Goal: Task Accomplishment & Management: Use online tool/utility

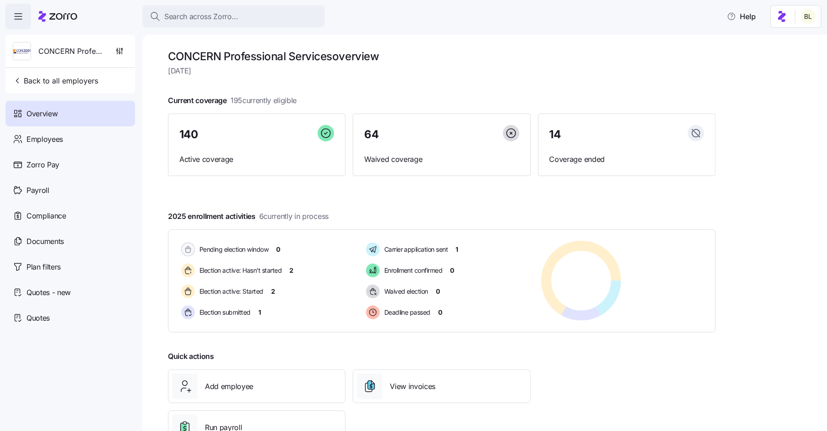
scroll to position [33, 0]
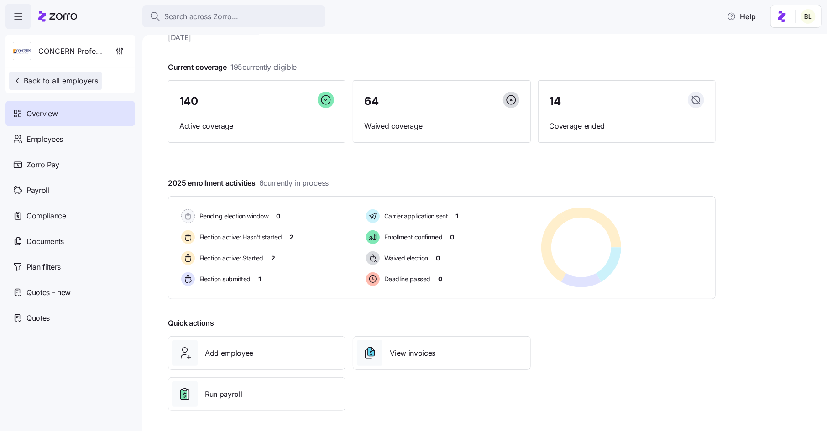
click at [63, 81] on span "Back to all employers" at bounding box center [55, 80] width 85 height 11
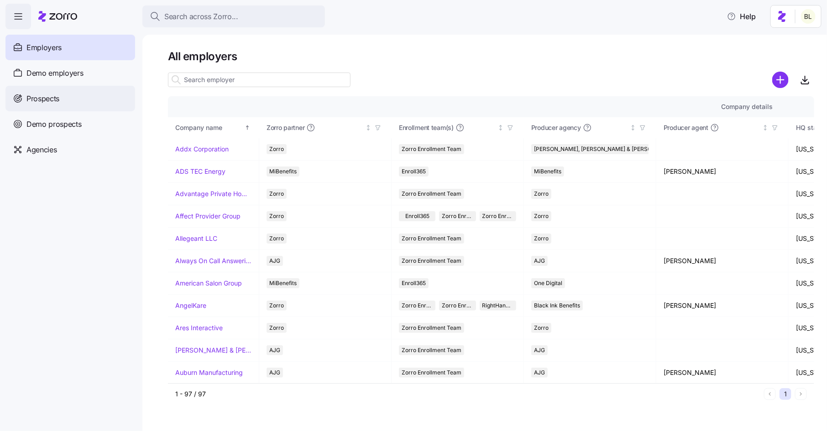
click at [46, 99] on span "Prospects" at bounding box center [42, 98] width 33 height 11
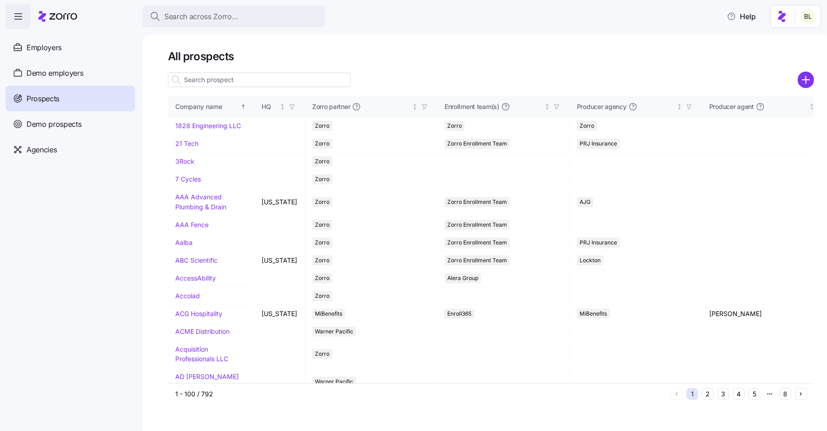
click at [252, 80] on input at bounding box center [259, 80] width 183 height 15
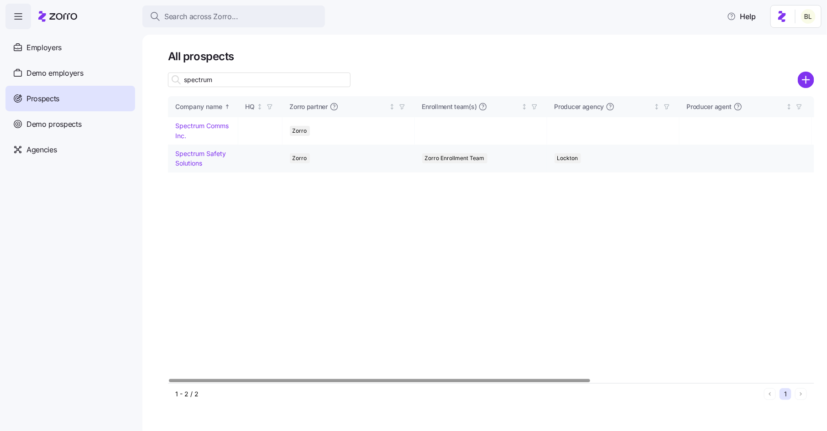
type input "spectrum"
click at [205, 153] on link "Spectrum Safety Solutions" at bounding box center [200, 159] width 51 height 18
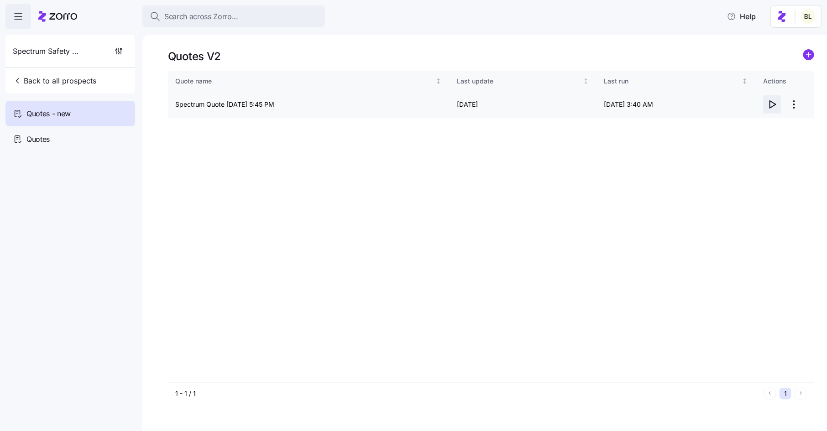
click at [773, 103] on icon "button" at bounding box center [773, 104] width 6 height 7
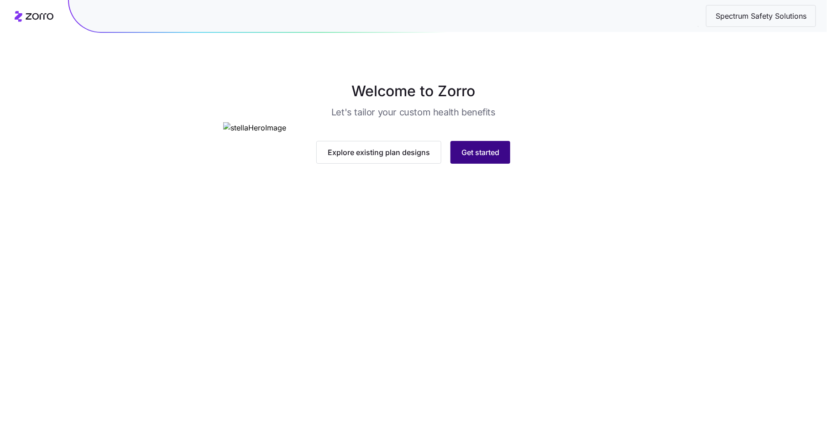
click at [486, 164] on button "Get started" at bounding box center [480, 152] width 60 height 23
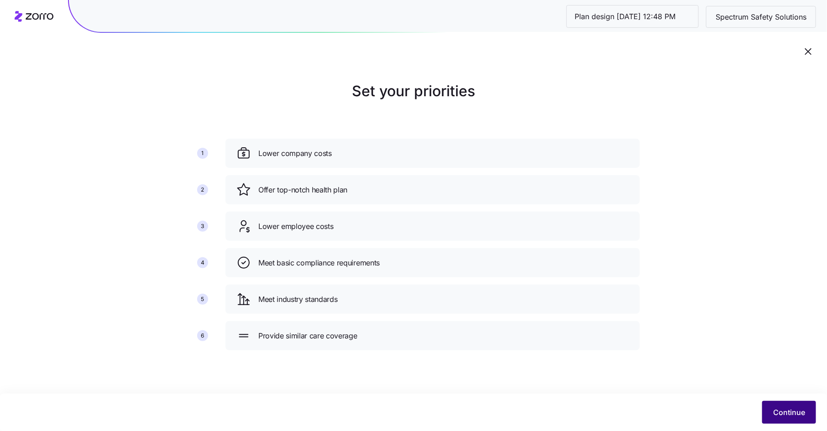
click at [780, 409] on span "Continue" at bounding box center [789, 412] width 32 height 11
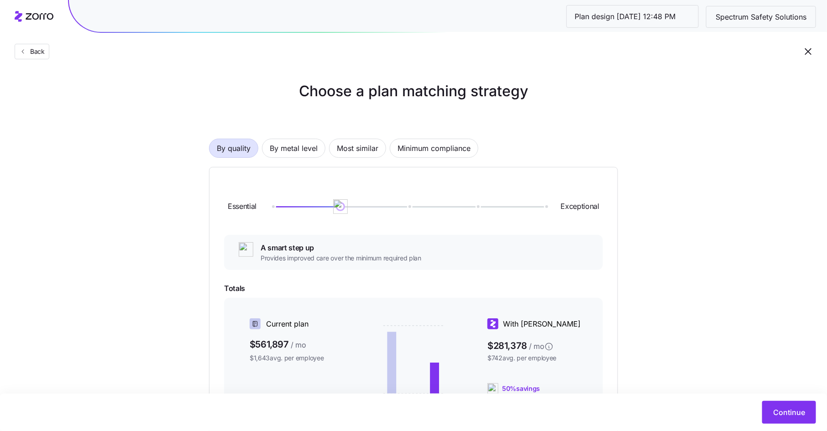
click at [292, 159] on div "By quality By metal level Most similar Minimum compliance Essential Exceptional…" at bounding box center [413, 316] width 409 height 412
click at [292, 151] on span "By metal level" at bounding box center [294, 148] width 48 height 18
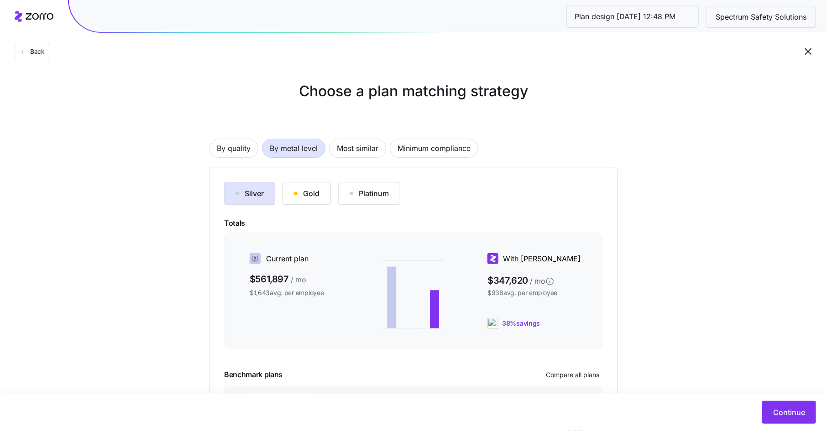
click at [297, 208] on div "Silver Gold Platinum Totals Current plan $561,897 / mo $1,643 avg. per employee…" at bounding box center [413, 311] width 379 height 259
click at [303, 193] on div "Gold" at bounding box center [307, 193] width 26 height 11
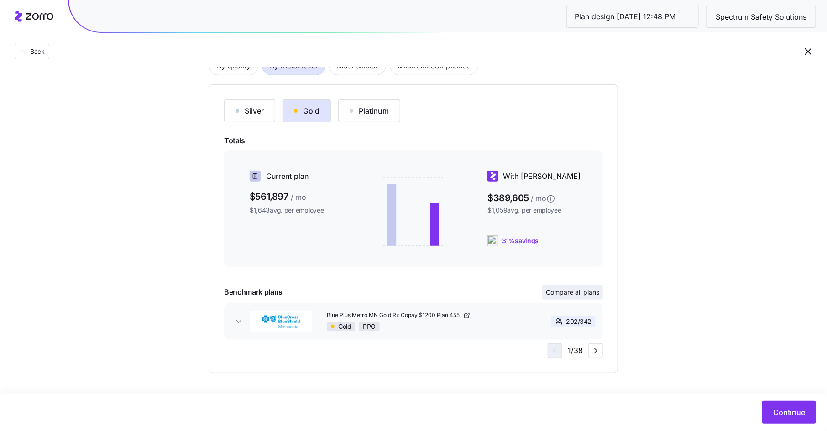
click at [570, 295] on span "Compare all plans" at bounding box center [572, 292] width 53 height 9
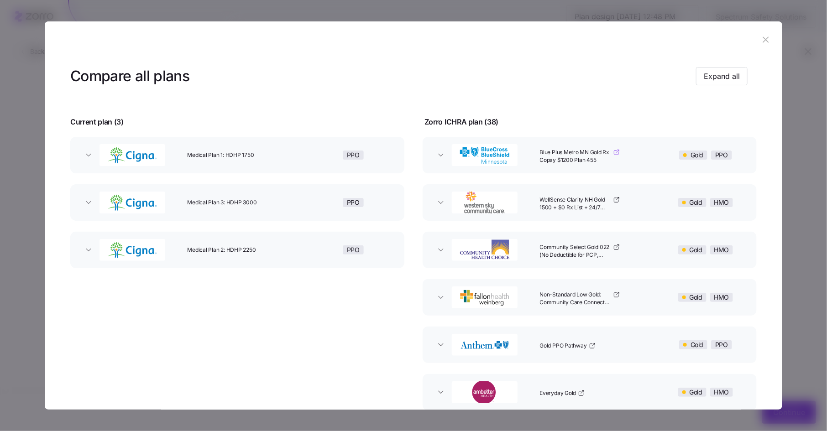
click at [616, 151] on icon "button" at bounding box center [617, 151] width 3 height 3
click at [579, 198] on span "WellSense Clarity NH Gold 1500 + $0 Rx List + 24/7 Nurse Advice" at bounding box center [575, 204] width 71 height 16
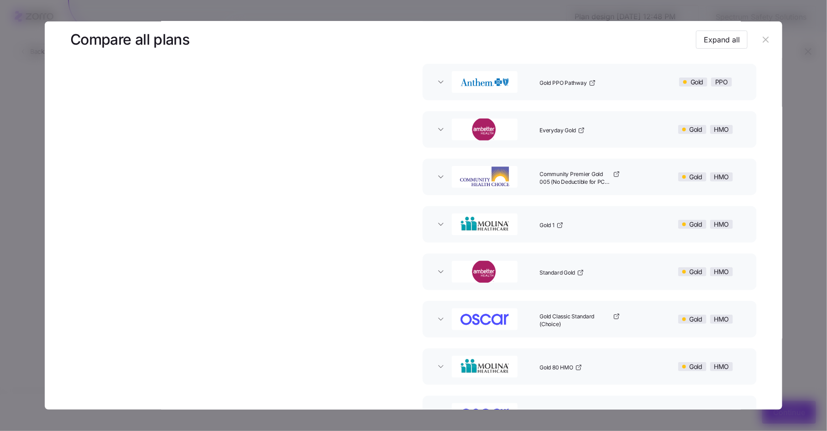
scroll to position [254, 0]
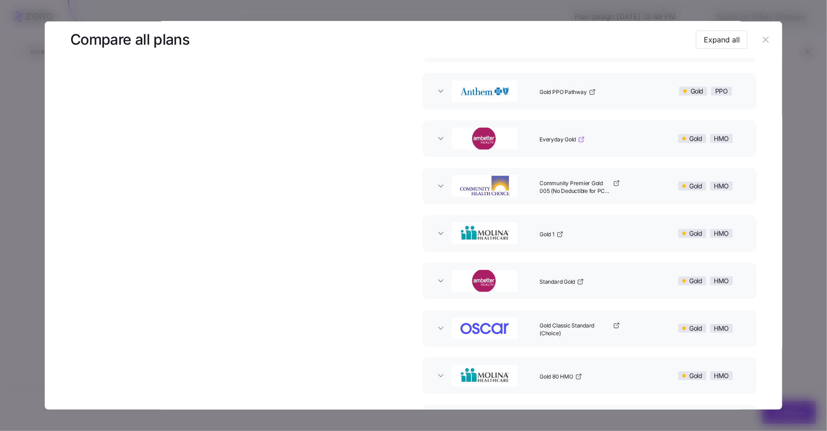
click at [558, 136] on span "Everyday Gold" at bounding box center [558, 140] width 37 height 8
click at [440, 139] on icon "button" at bounding box center [440, 138] width 9 height 9
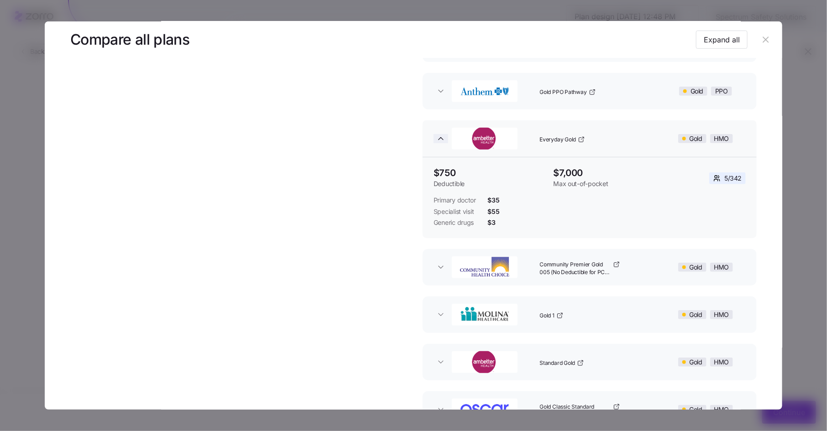
click at [440, 139] on icon "button" at bounding box center [440, 139] width 5 height 2
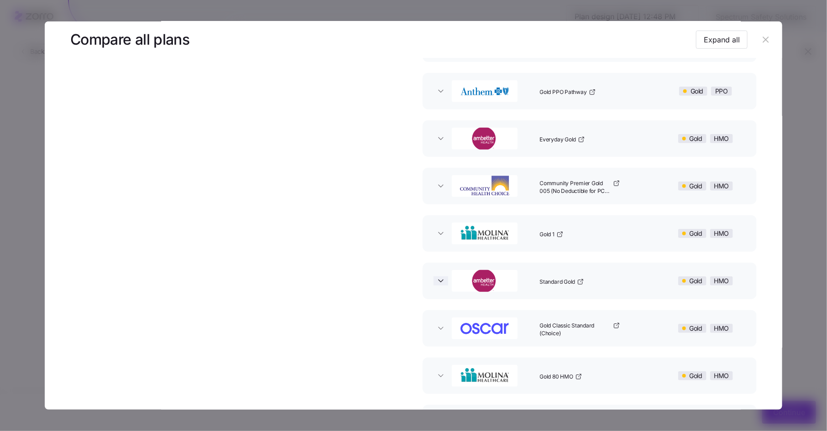
click at [436, 282] on icon "button" at bounding box center [440, 280] width 9 height 9
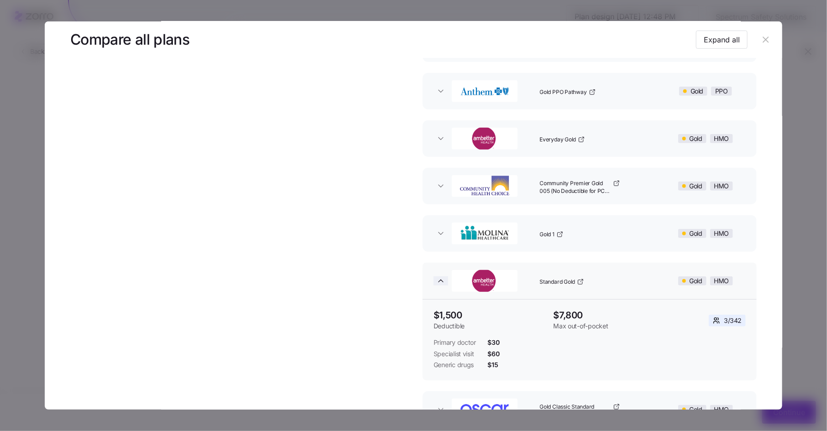
click at [438, 280] on icon "button" at bounding box center [440, 281] width 5 height 2
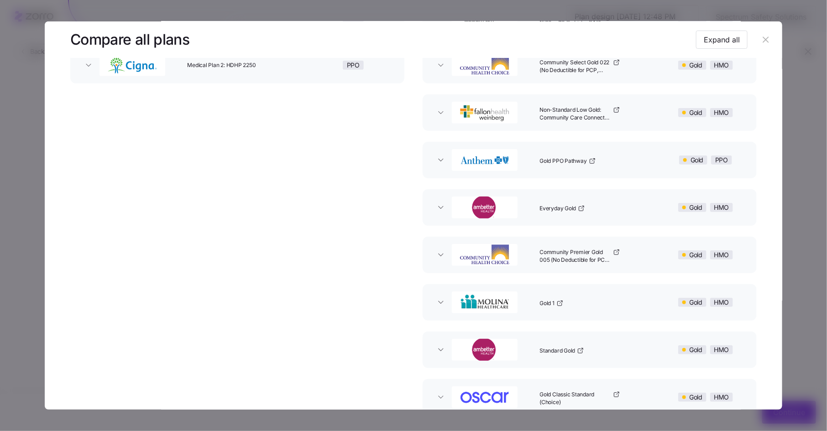
scroll to position [158, 0]
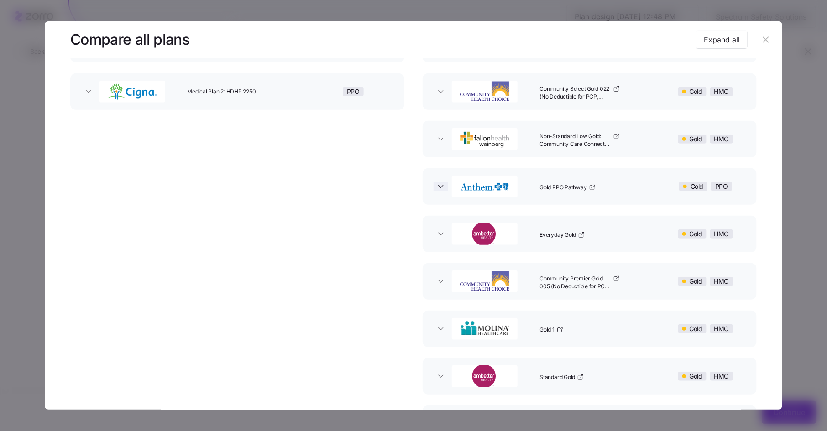
click at [436, 189] on icon "button" at bounding box center [440, 186] width 9 height 9
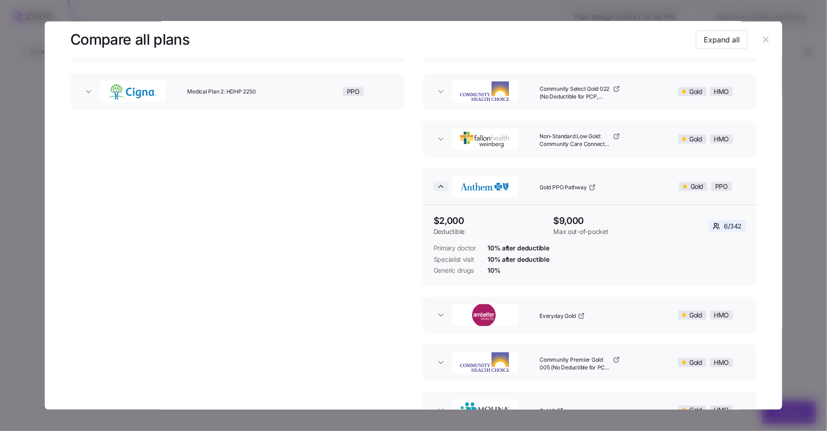
click at [439, 186] on icon "button" at bounding box center [440, 187] width 5 height 2
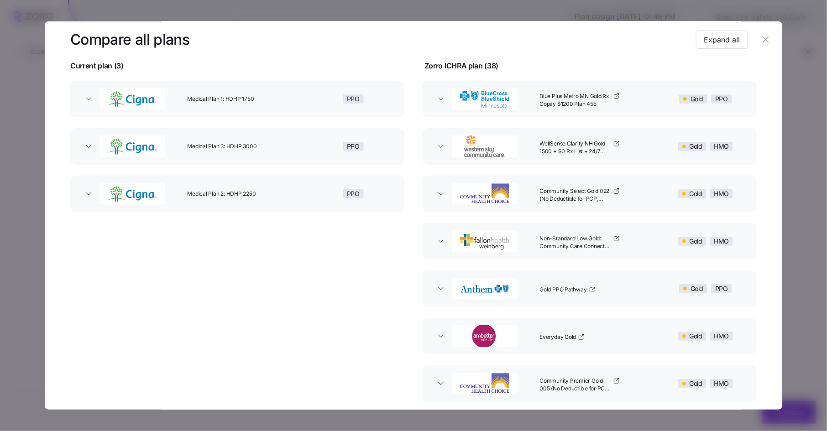
scroll to position [57, 0]
click at [438, 240] on icon "button" at bounding box center [440, 240] width 5 height 2
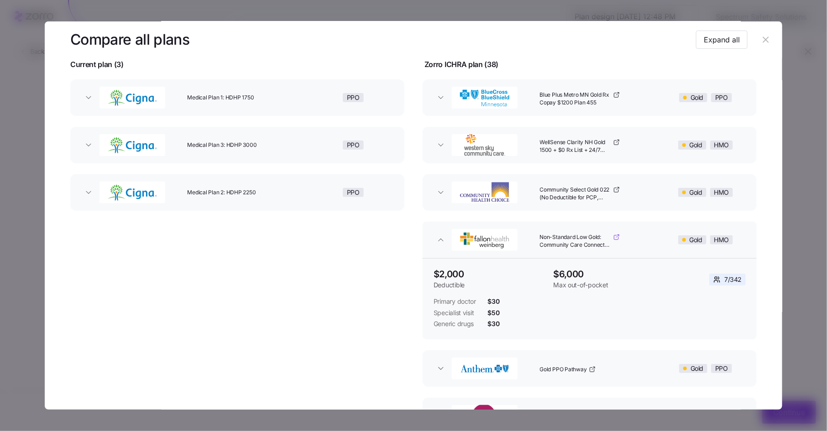
click at [579, 237] on span "Non-Standard Low Gold: Community Care Connector Low Gold" at bounding box center [575, 242] width 71 height 16
click at [439, 240] on icon "button" at bounding box center [440, 240] width 5 height 2
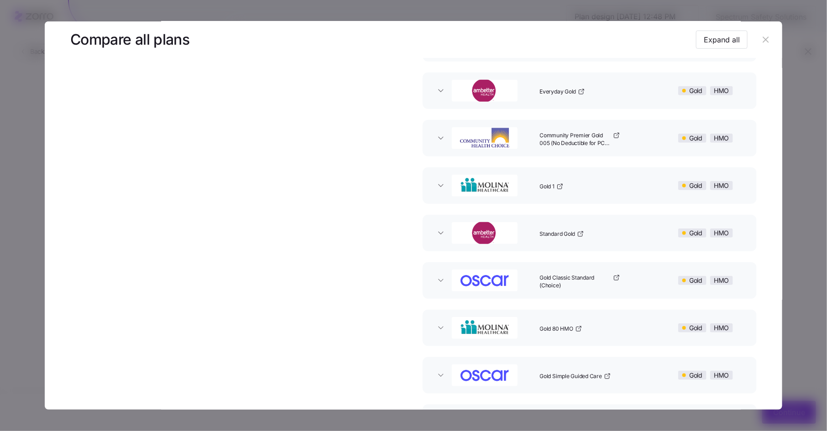
scroll to position [308, 0]
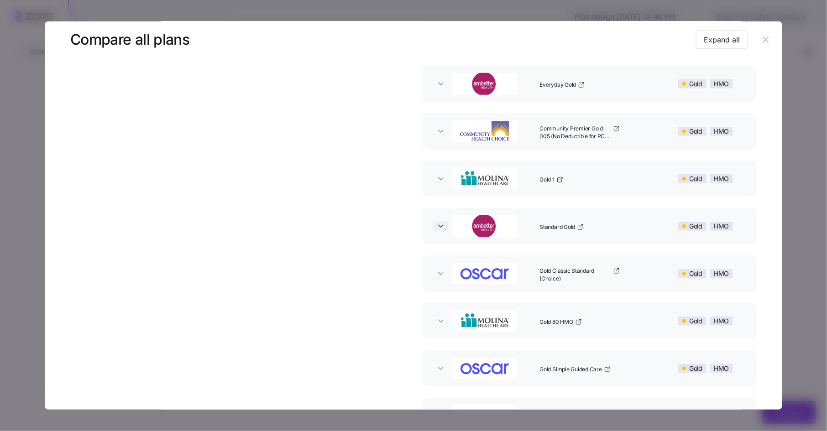
click at [439, 229] on icon "button" at bounding box center [440, 226] width 9 height 9
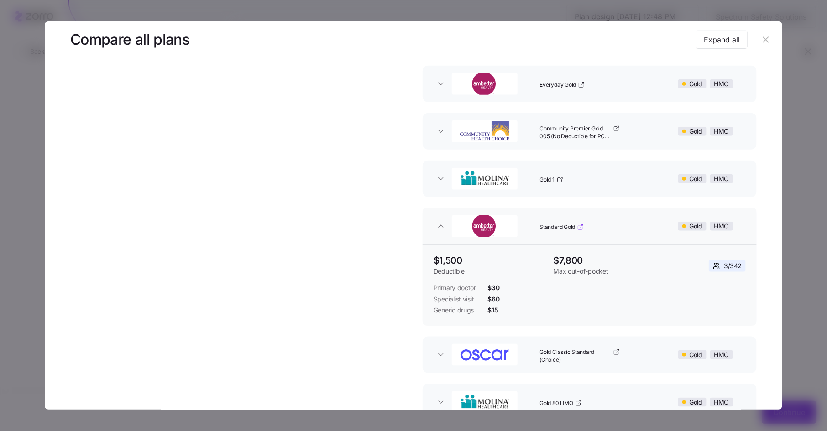
click at [567, 228] on span "Standard Gold" at bounding box center [558, 228] width 36 height 8
click at [436, 224] on icon "button" at bounding box center [440, 226] width 9 height 9
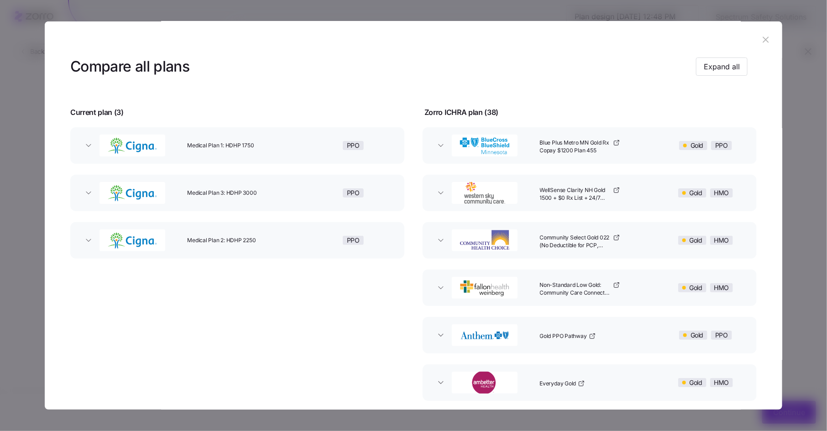
scroll to position [0, 0]
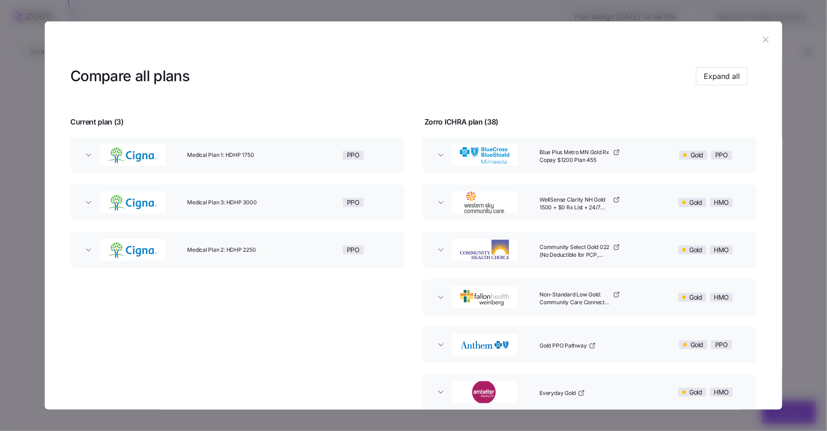
click at [764, 40] on icon "button" at bounding box center [766, 40] width 10 height 10
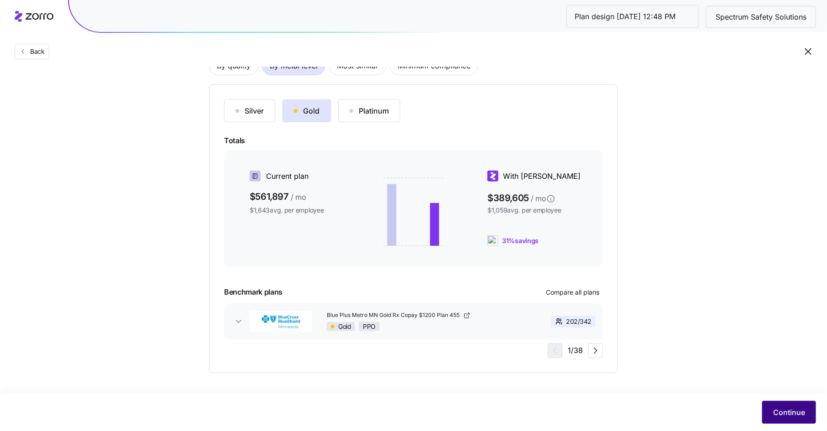
click at [780, 407] on span "Continue" at bounding box center [789, 412] width 32 height 11
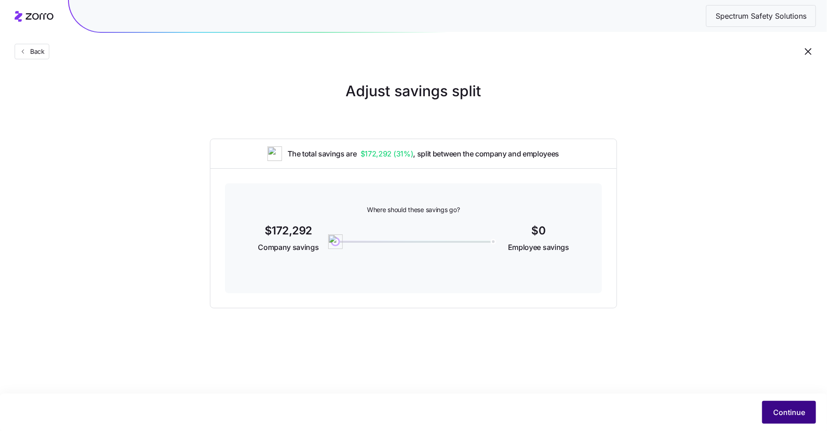
click at [770, 414] on button "Continue" at bounding box center [789, 412] width 54 height 23
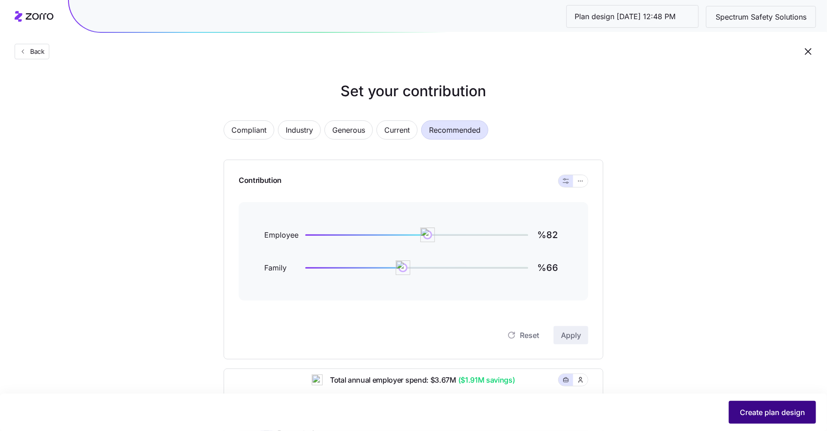
click at [787, 413] on span "Create plan design" at bounding box center [772, 412] width 65 height 11
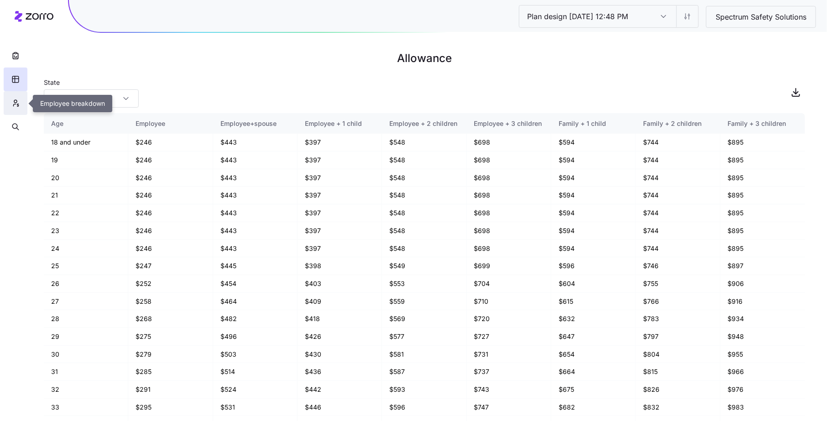
click at [16, 99] on icon "button" at bounding box center [15, 103] width 8 height 9
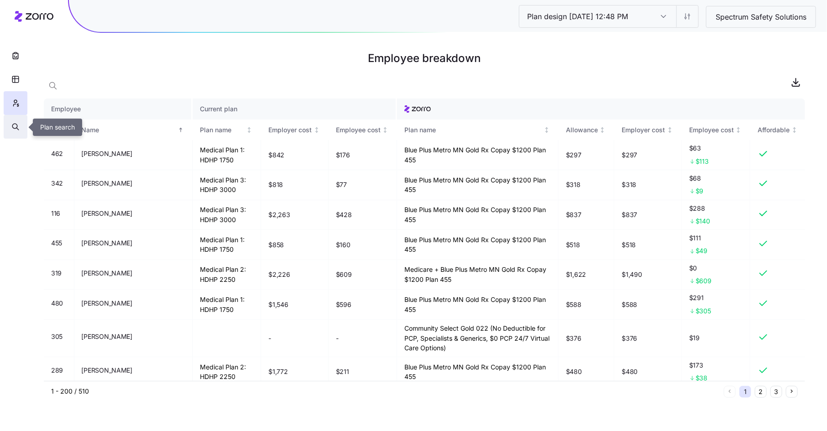
click at [15, 124] on icon "button" at bounding box center [15, 126] width 8 height 9
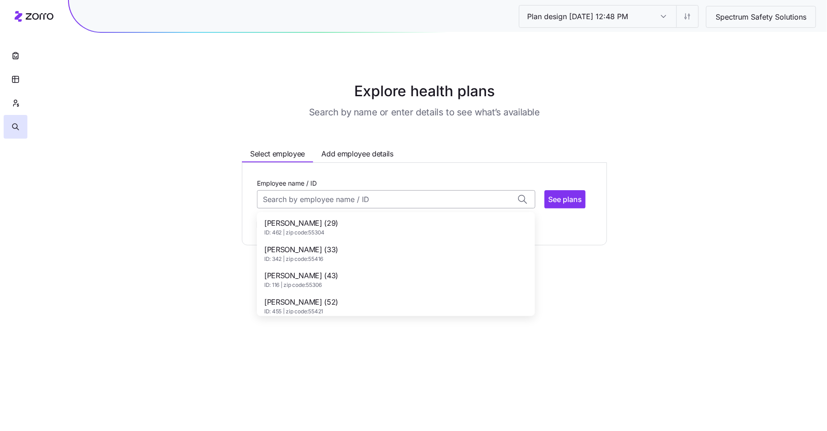
click at [284, 202] on input "Employee name / ID" at bounding box center [396, 199] width 278 height 18
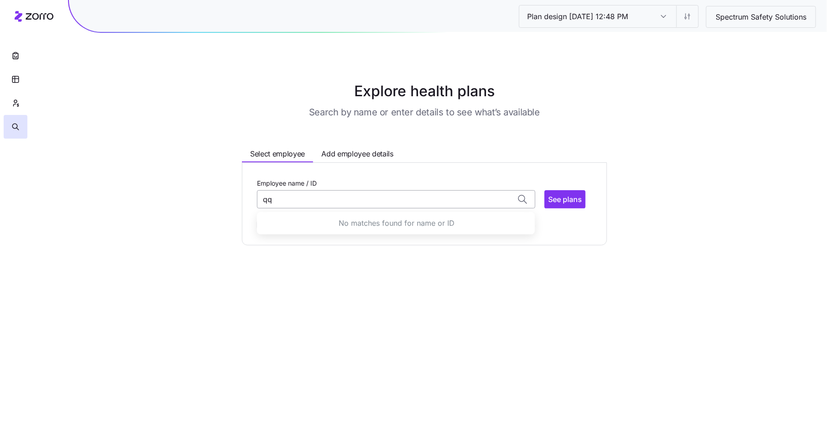
type input "q"
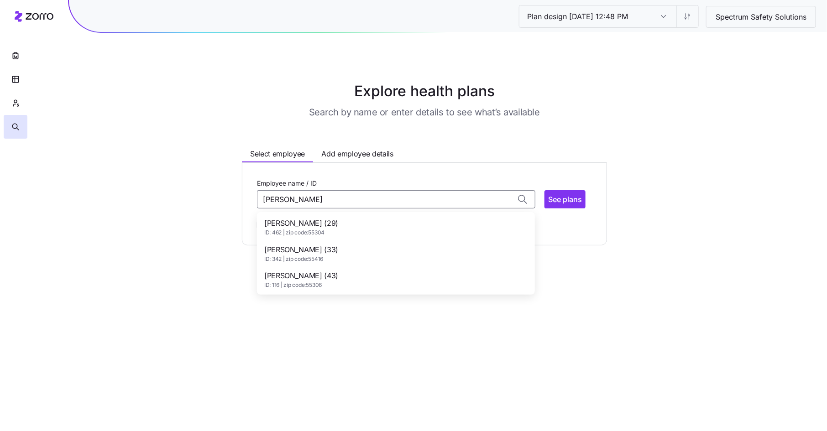
click at [300, 221] on span "[PERSON_NAME] (29)" at bounding box center [301, 223] width 74 height 11
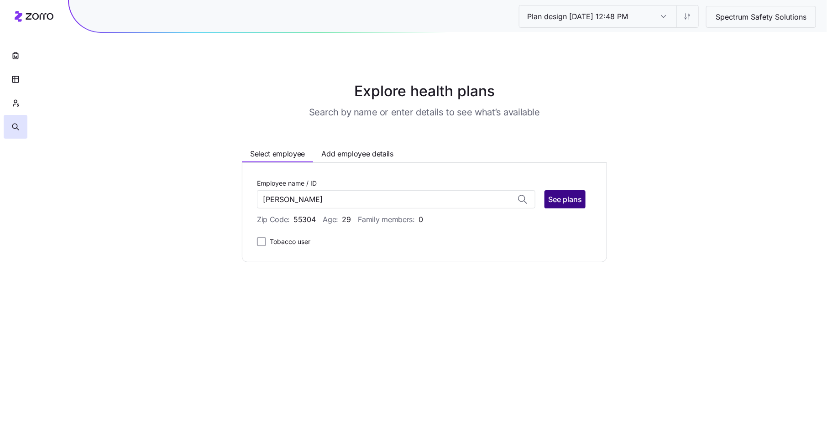
click at [571, 203] on span "See plans" at bounding box center [565, 199] width 34 height 11
type input "[PERSON_NAME] (ID: 462)"
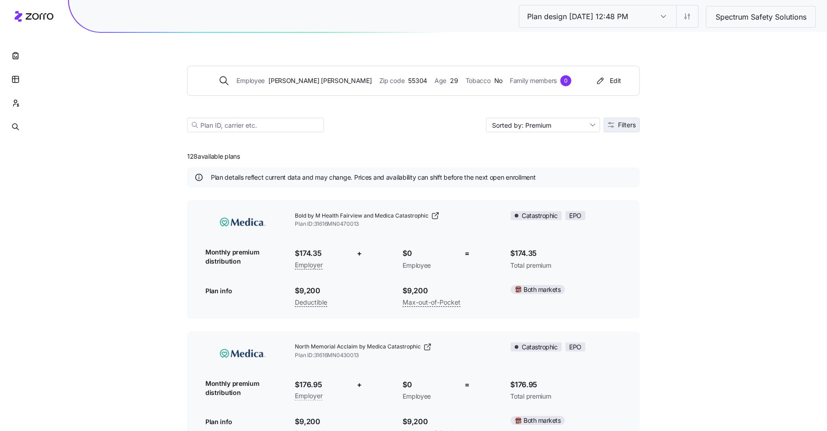
click at [636, 125] on button "Filters" at bounding box center [622, 125] width 36 height 15
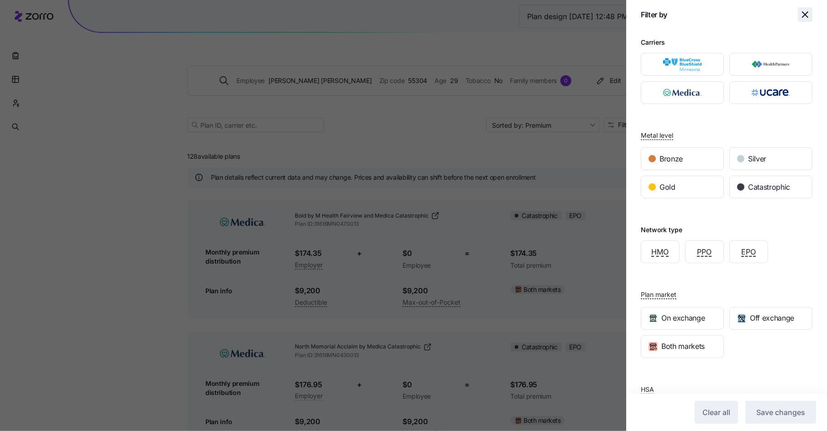
click at [804, 15] on icon "button" at bounding box center [804, 14] width 11 height 11
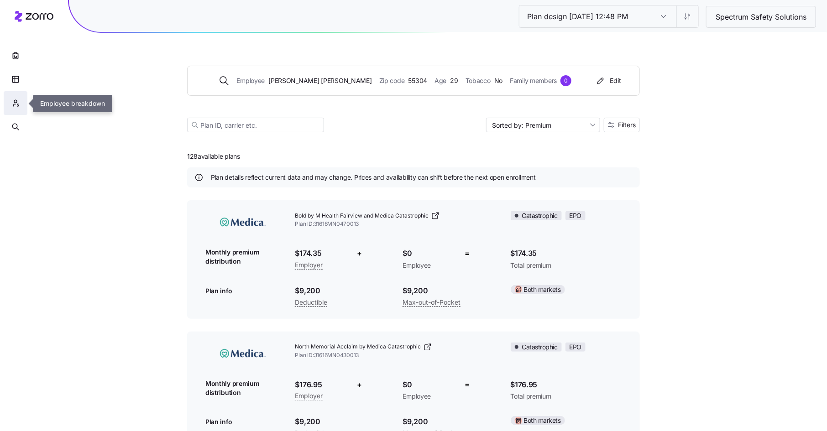
click at [15, 99] on icon "button" at bounding box center [15, 103] width 8 height 9
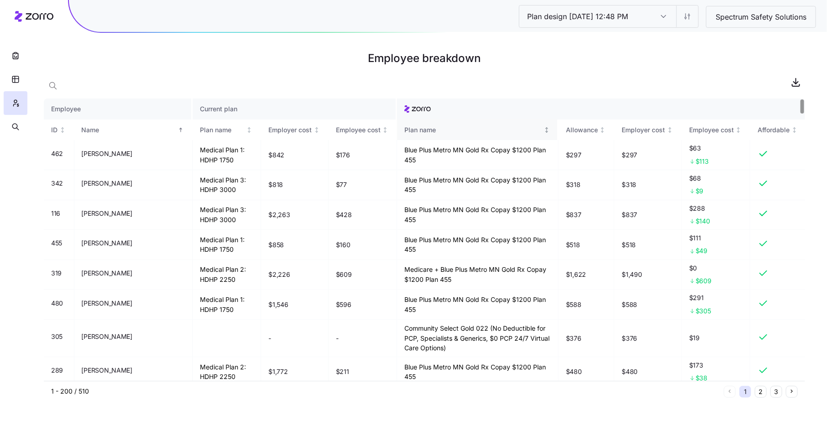
click at [437, 125] on div "Plan name" at bounding box center [472, 130] width 137 height 10
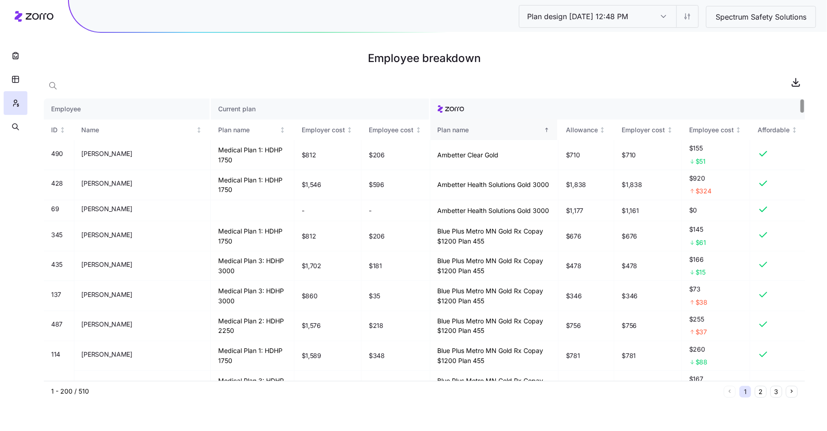
click at [438, 125] on div "Plan name" at bounding box center [490, 130] width 104 height 10
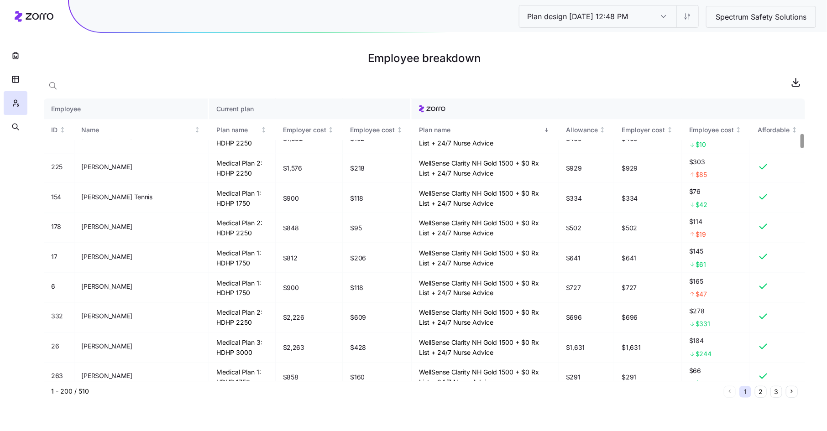
scroll to position [585, 0]
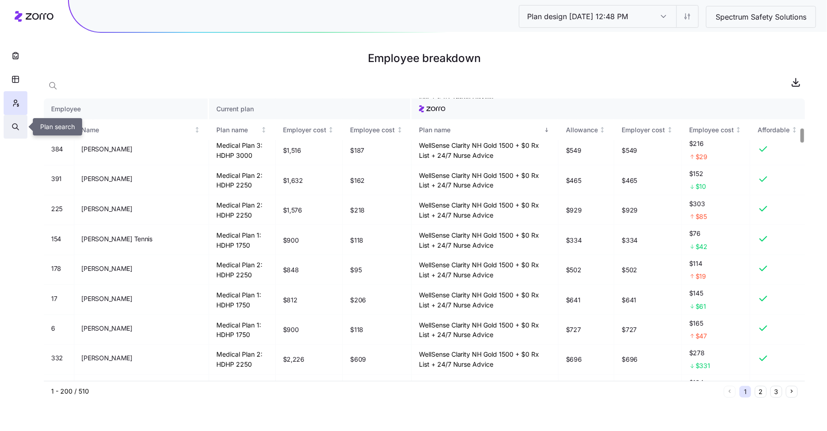
click at [18, 125] on icon "button" at bounding box center [15, 126] width 8 height 9
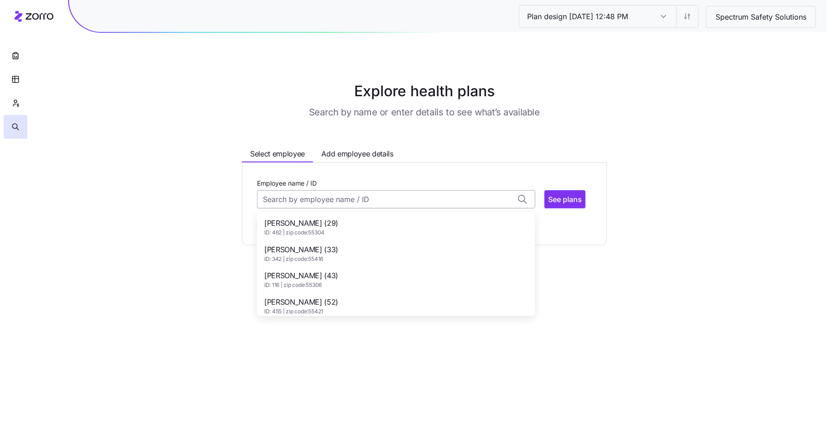
click at [280, 198] on input "Employee name / ID" at bounding box center [396, 199] width 278 height 18
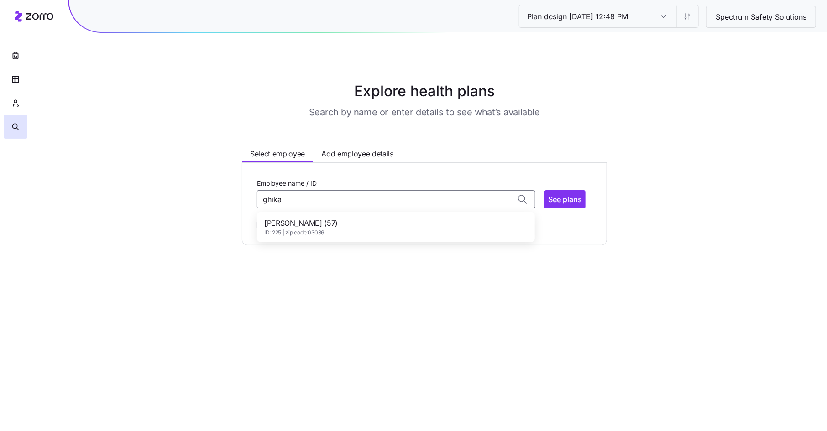
click at [314, 229] on span "ID: 225 | zip code: 03036" at bounding box center [300, 233] width 73 height 8
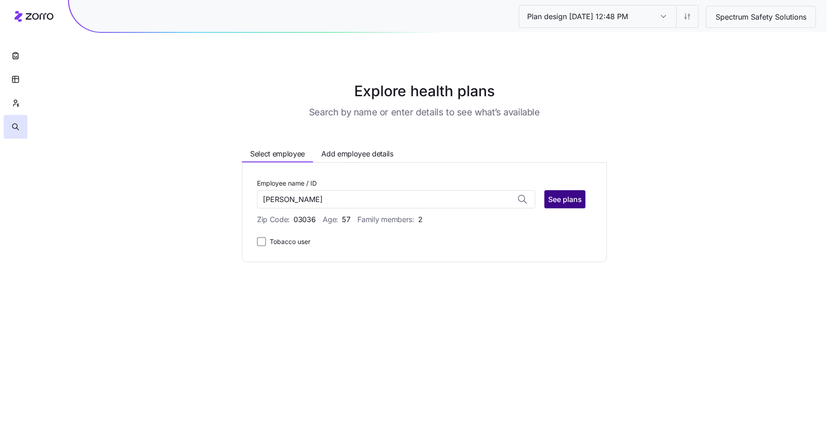
click at [573, 195] on span "See plans" at bounding box center [565, 199] width 34 height 11
type input "[PERSON_NAME] (ID: 225)"
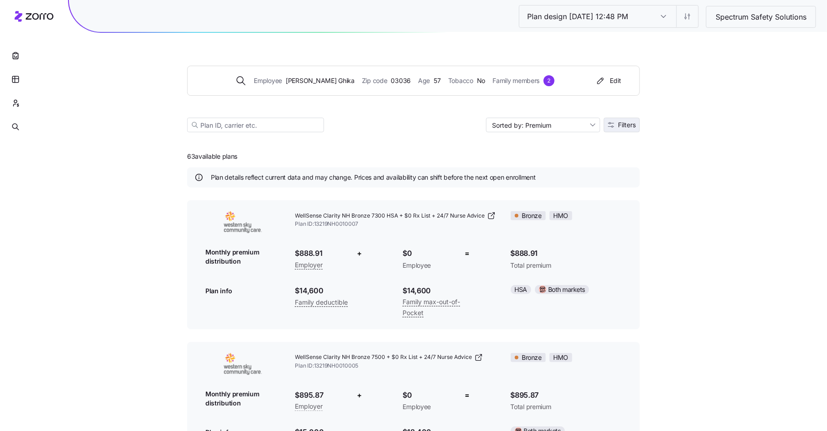
click at [631, 128] on span "Filters" at bounding box center [627, 125] width 18 height 6
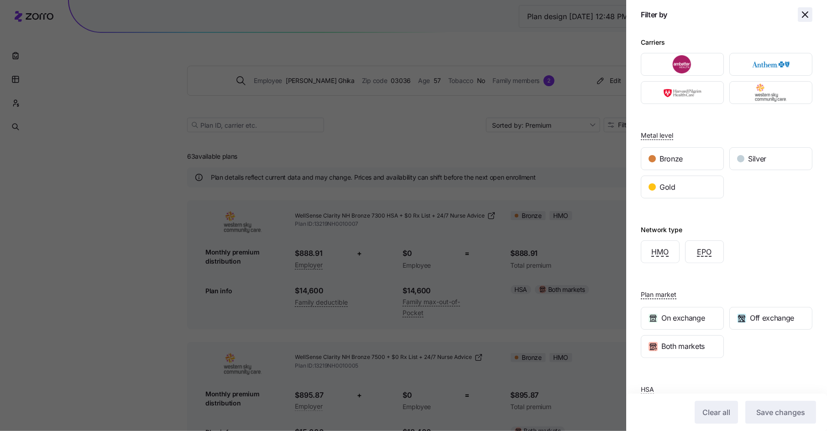
click at [808, 11] on icon "button" at bounding box center [804, 14] width 11 height 11
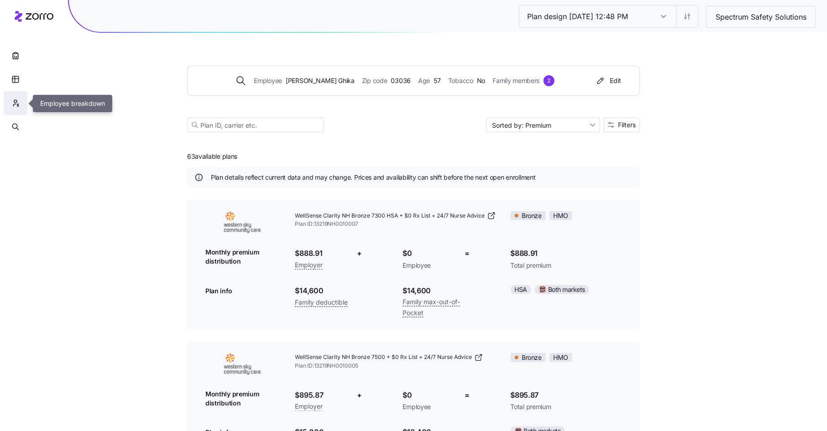
click at [16, 104] on icon "button" at bounding box center [15, 103] width 8 height 9
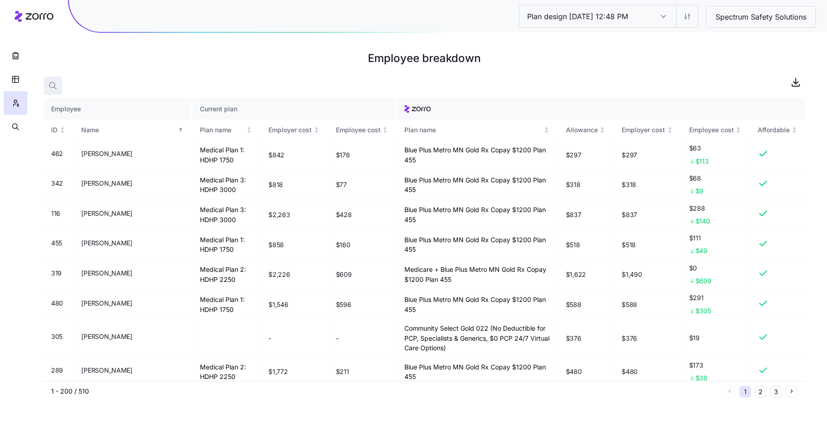
click at [53, 88] on icon "button" at bounding box center [52, 85] width 9 height 9
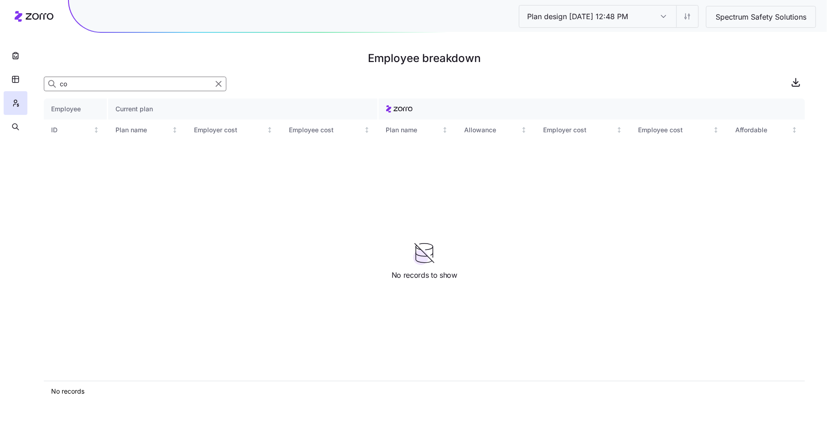
type input "c"
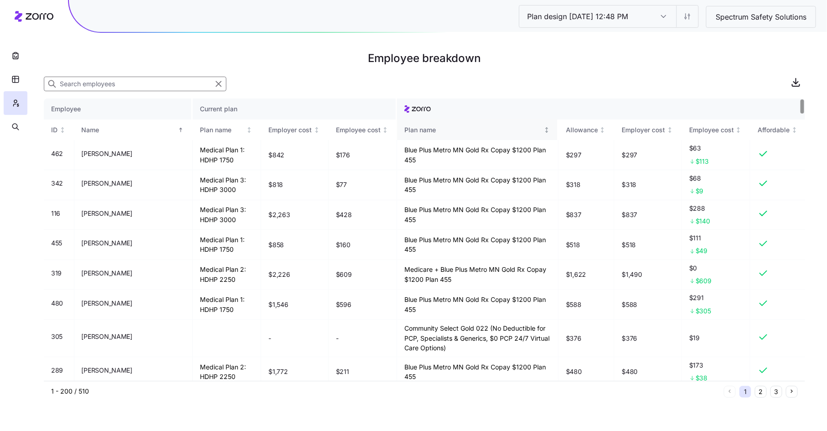
click at [421, 127] on div "Plan name" at bounding box center [472, 130] width 137 height 10
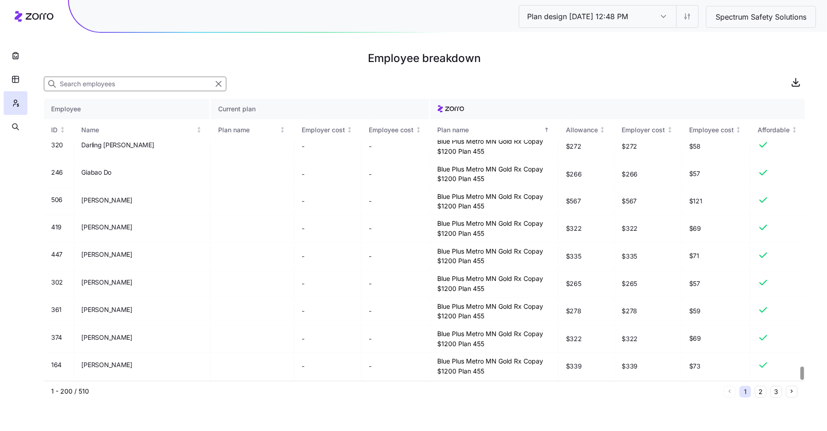
scroll to position [5731, 0]
click at [760, 395] on button "2" at bounding box center [761, 392] width 12 height 12
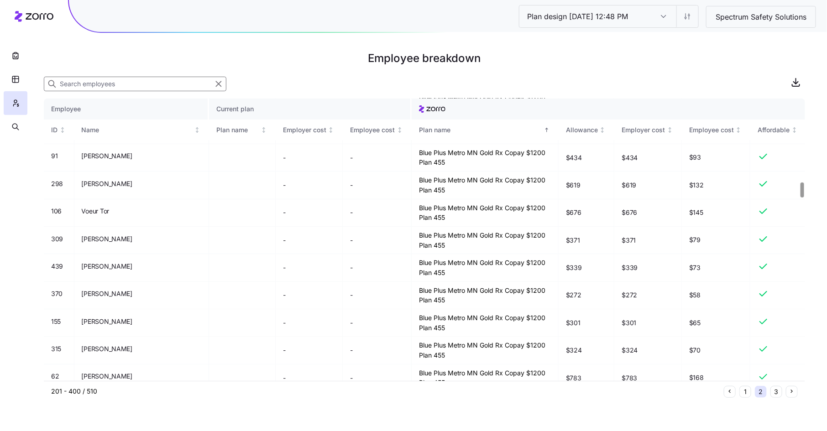
scroll to position [1582, 0]
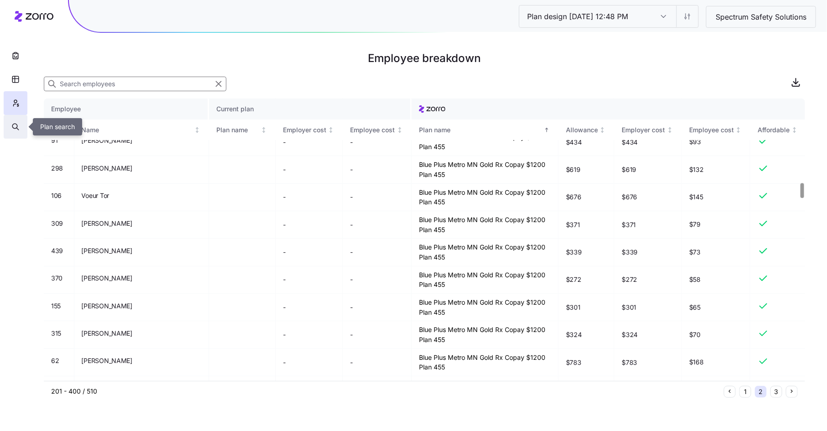
click at [17, 124] on icon "button" at bounding box center [15, 126] width 8 height 9
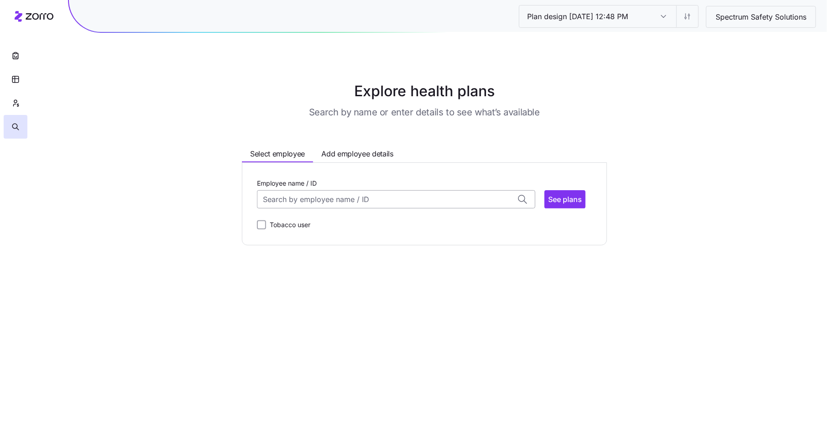
click at [276, 198] on input "Employee name / ID" at bounding box center [396, 199] width 278 height 18
click at [326, 222] on span "[PERSON_NAME] (48)" at bounding box center [301, 223] width 74 height 11
click at [565, 200] on span "See plans" at bounding box center [565, 199] width 34 height 11
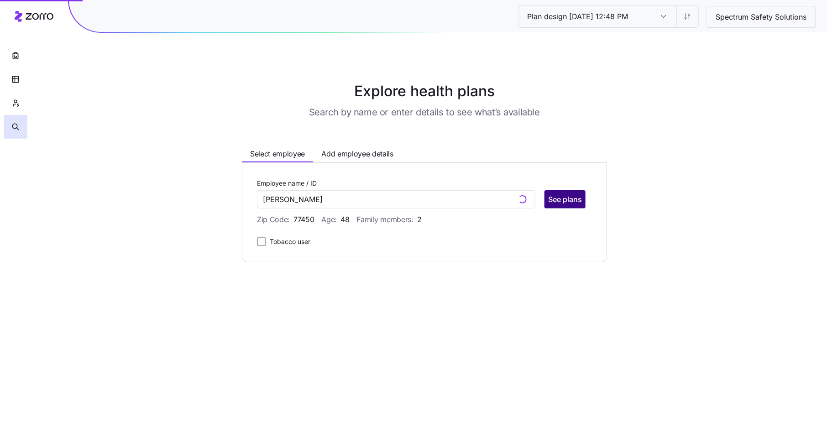
type input "[PERSON_NAME] (ID: 71)"
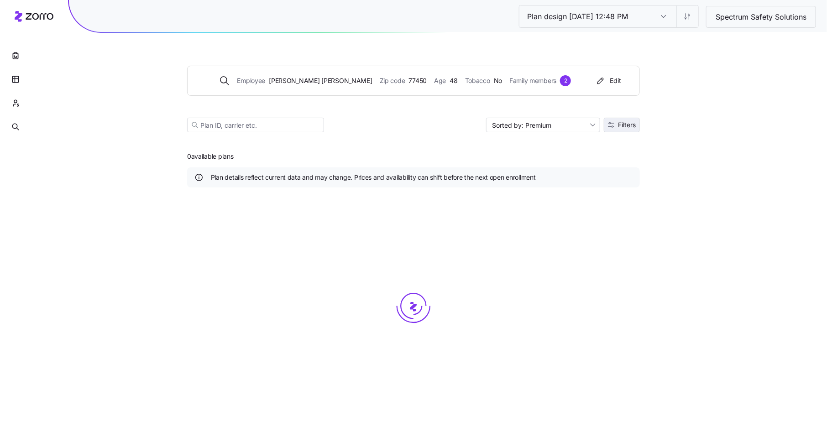
click at [630, 126] on span "Filters" at bounding box center [627, 125] width 18 height 6
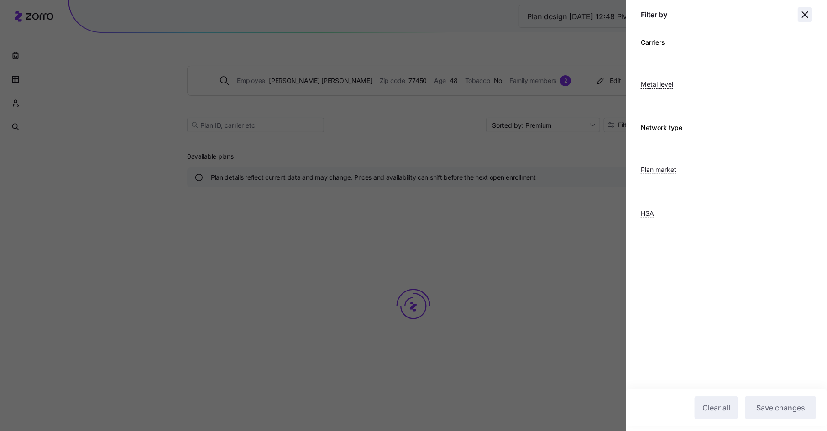
click at [803, 15] on icon "button" at bounding box center [804, 14] width 11 height 11
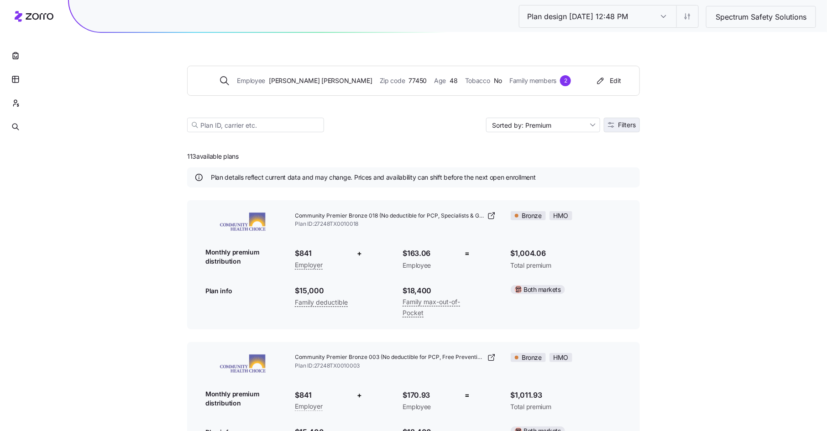
click at [632, 122] on span "Filters" at bounding box center [627, 125] width 18 height 6
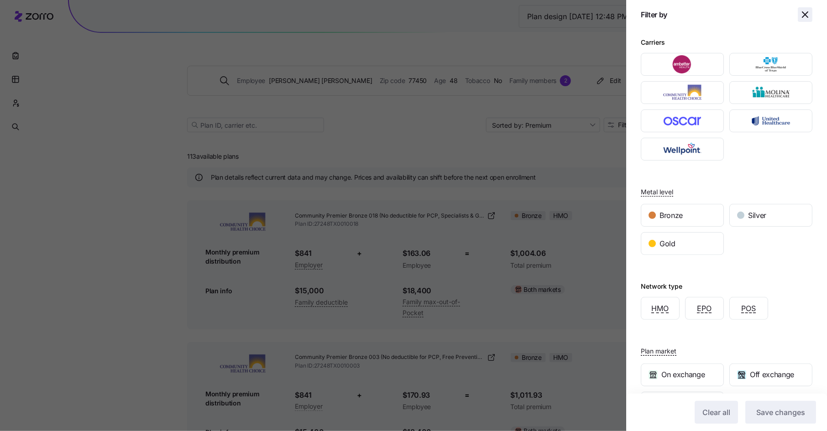
click at [805, 13] on icon "button" at bounding box center [804, 14] width 11 height 11
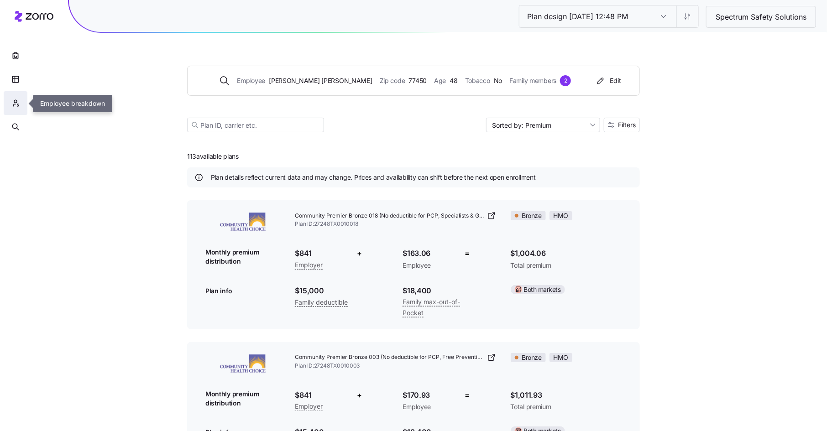
click at [16, 104] on icon "button" at bounding box center [15, 103] width 8 height 9
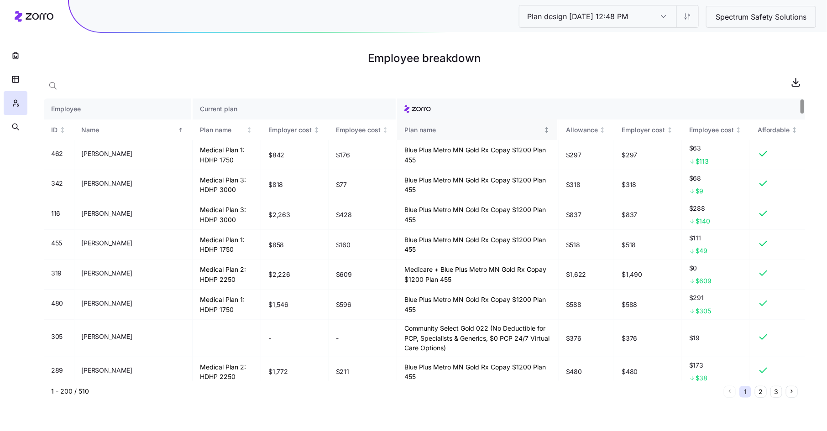
click at [438, 127] on div "Plan name" at bounding box center [472, 130] width 137 height 10
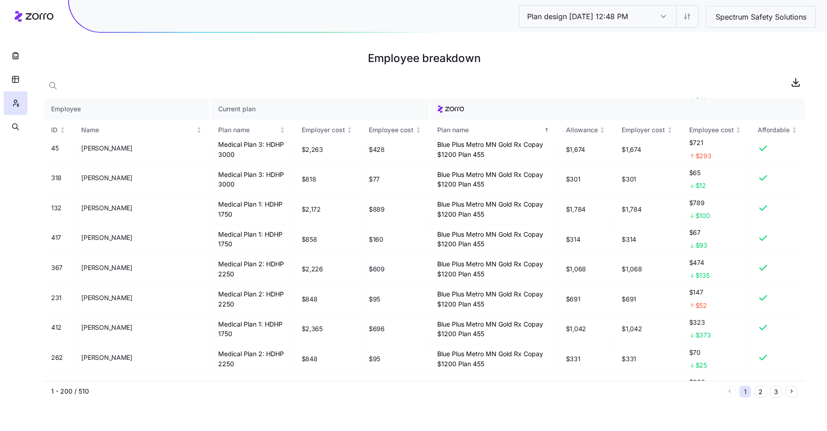
scroll to position [3513, 0]
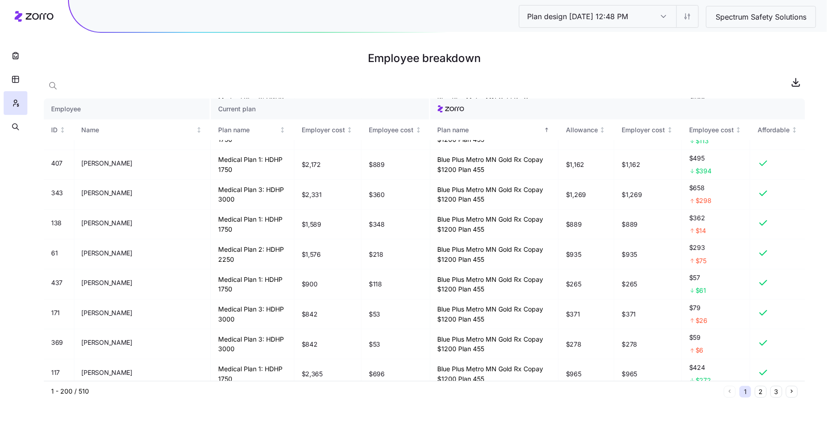
click at [761, 391] on button "2" at bounding box center [761, 392] width 12 height 12
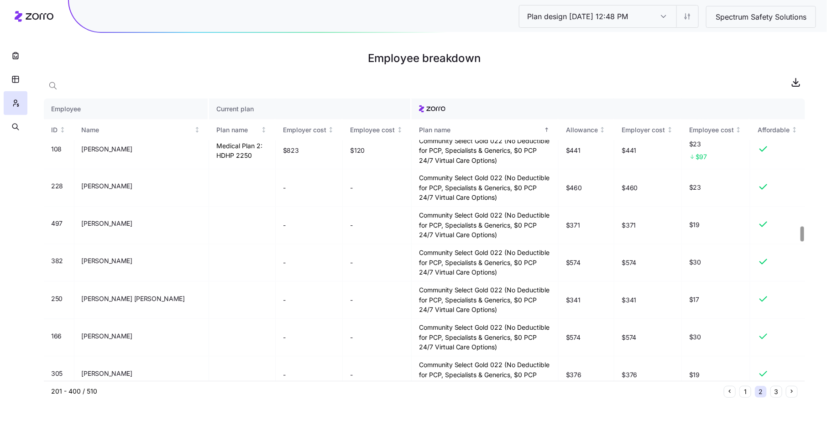
scroll to position [2399, 0]
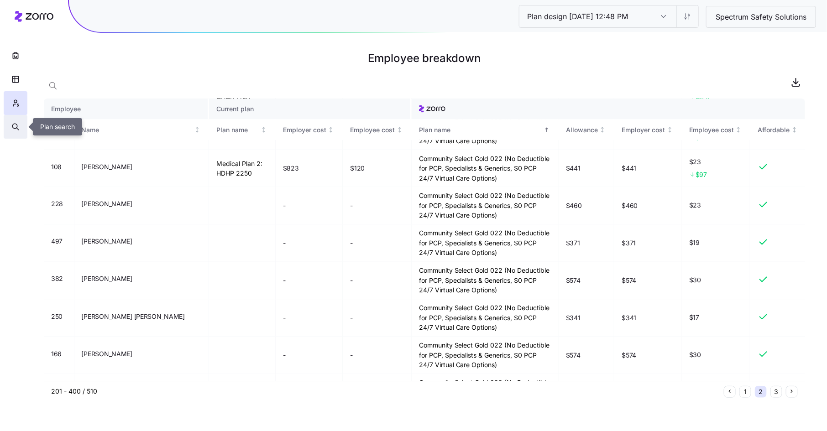
click at [15, 126] on icon "button" at bounding box center [15, 126] width 8 height 9
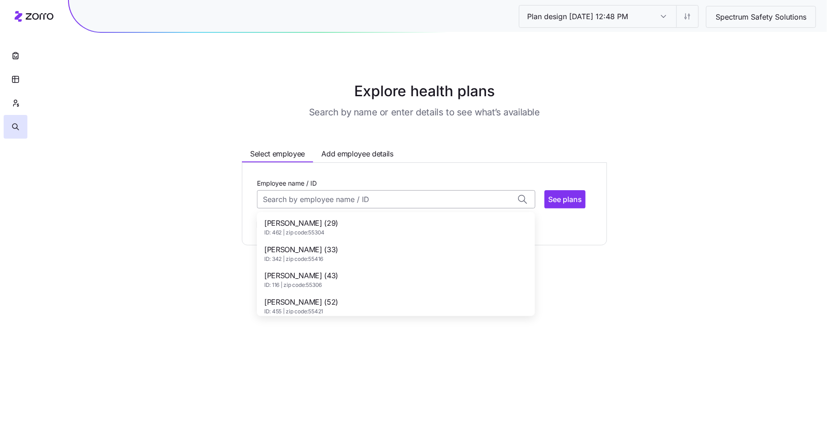
click at [287, 203] on input "Employee name / ID" at bounding box center [396, 199] width 278 height 18
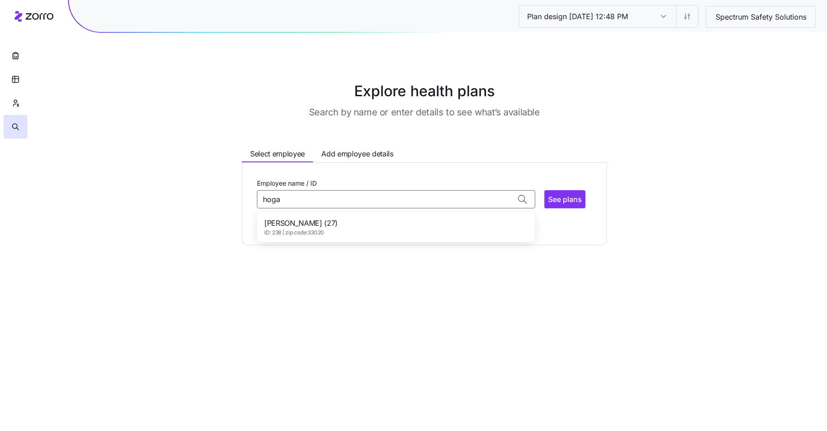
click at [289, 224] on span "[PERSON_NAME] (27)" at bounding box center [300, 223] width 73 height 11
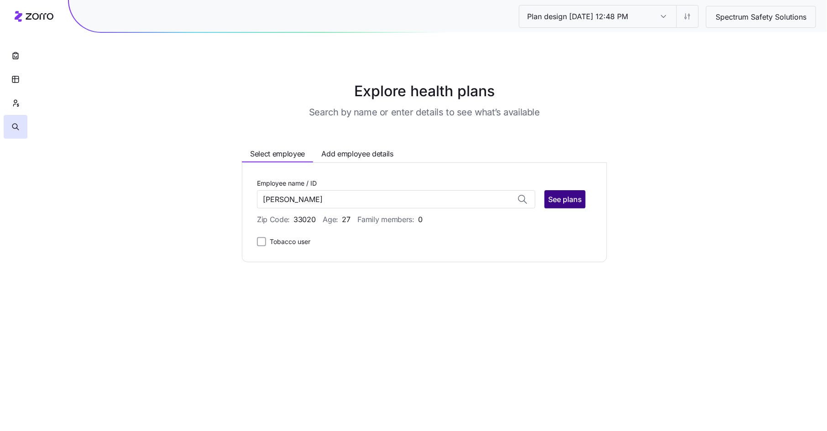
click at [556, 197] on span "See plans" at bounding box center [565, 199] width 34 height 11
type input "[PERSON_NAME] (ID: 238)"
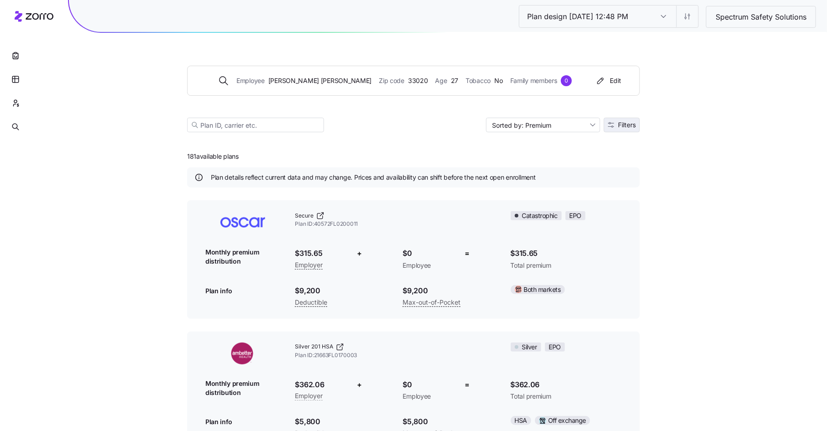
click at [628, 125] on span "Filters" at bounding box center [627, 125] width 18 height 6
